Goal: Information Seeking & Learning: Learn about a topic

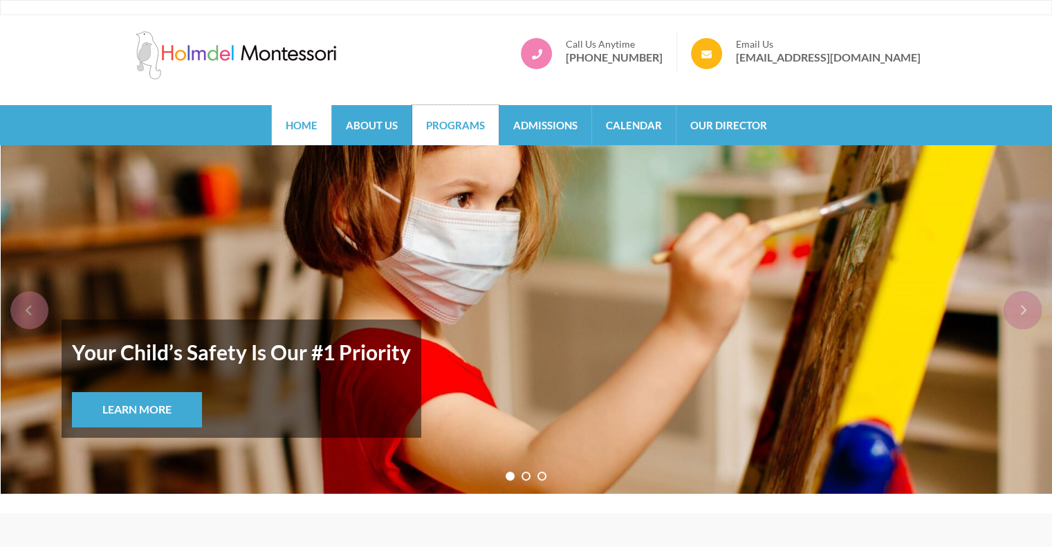
click at [440, 127] on link "Programs" at bounding box center [455, 125] width 86 height 40
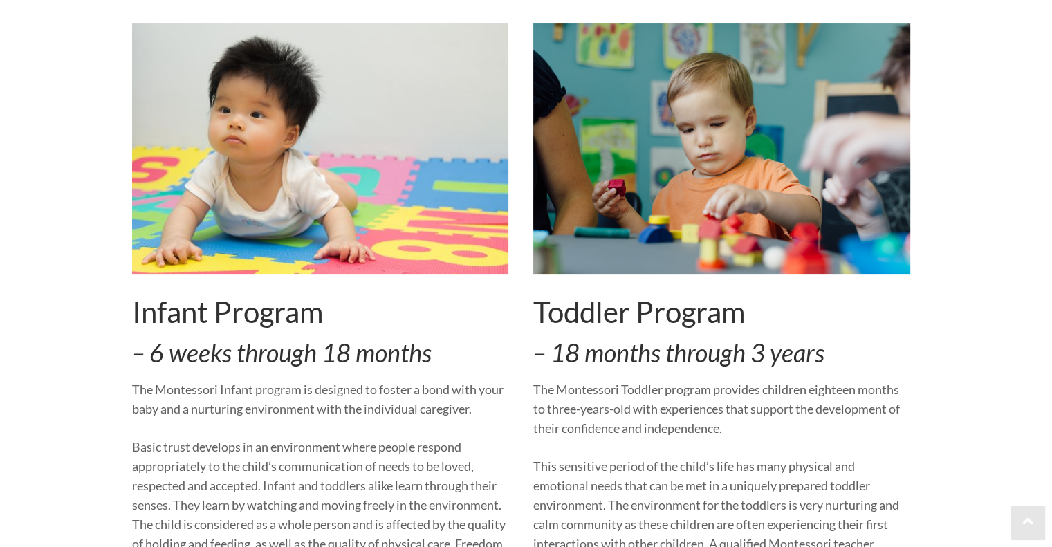
scroll to position [241, 0]
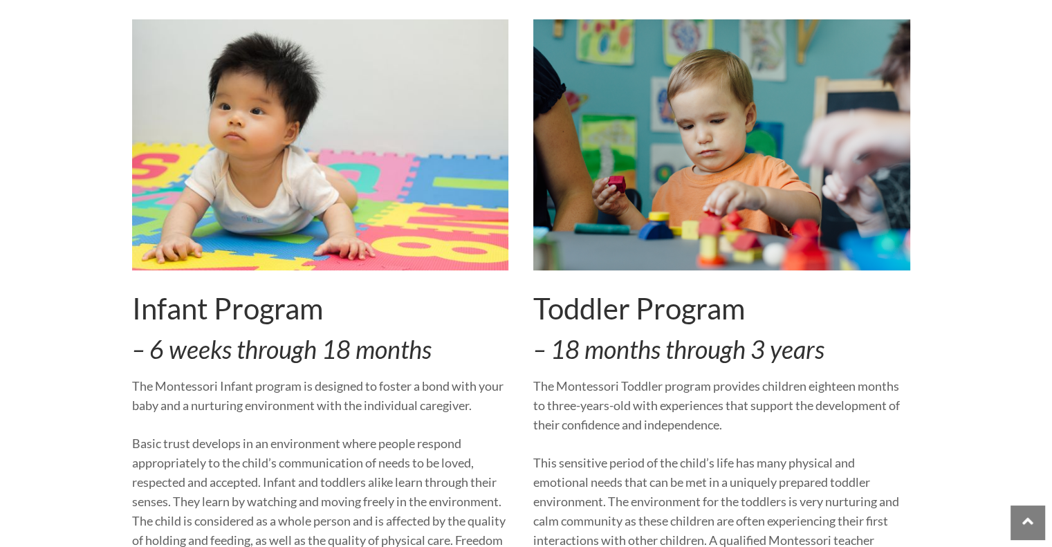
click at [616, 436] on div "Toddler Program – 18 months through 3 years The Montessori Toddler program prov…" at bounding box center [721, 382] width 377 height 726
drag, startPoint x: 581, startPoint y: 348, endPoint x: 413, endPoint y: 326, distance: 169.5
click at [413, 326] on div "Infant Program – 6 weeks through 18 months The Montessori Infant program is des…" at bounding box center [521, 382] width 778 height 726
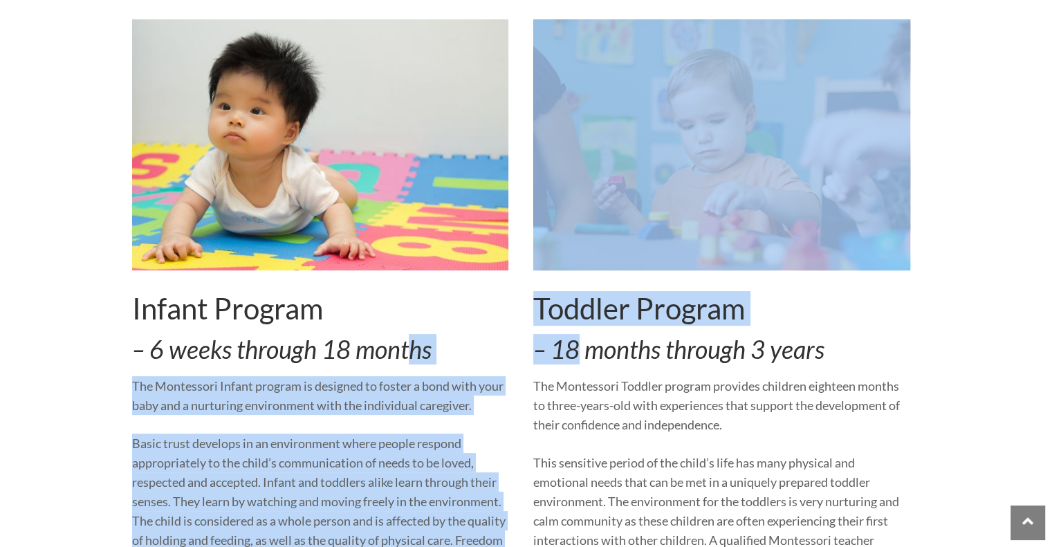
click at [413, 326] on div "Infant Program – 6 weeks through 18 months The Montessori Infant program is des…" at bounding box center [320, 382] width 377 height 726
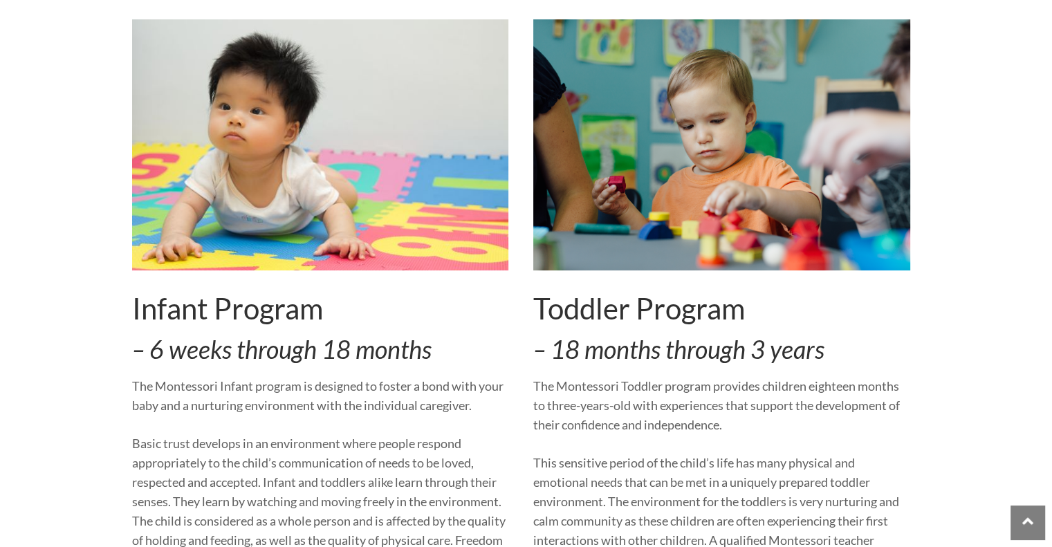
scroll to position [373, 0]
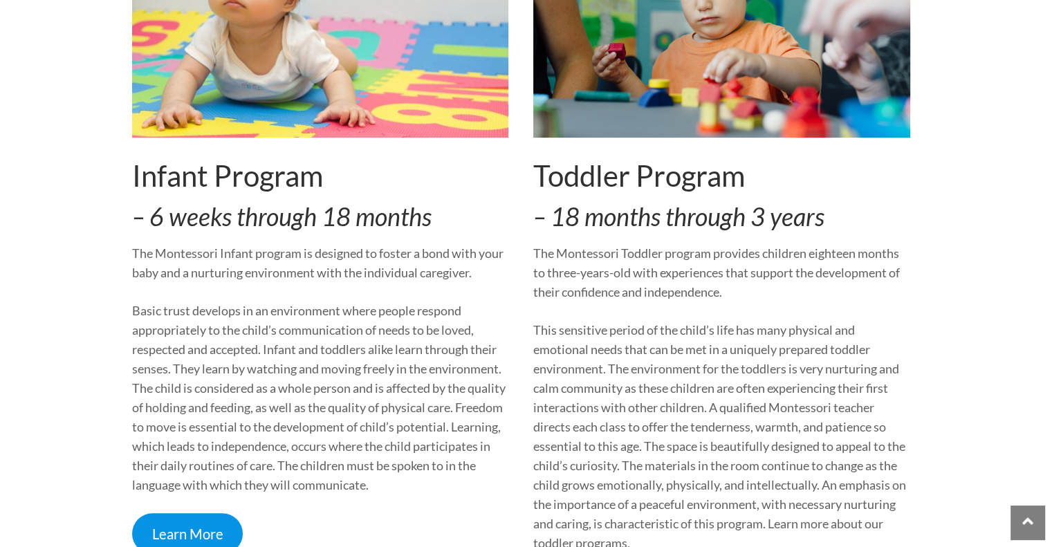
click at [413, 326] on p "Basic trust develops in an environment where people respond appropriately to th…" at bounding box center [320, 398] width 377 height 194
